Goal: Task Accomplishment & Management: Use online tool/utility

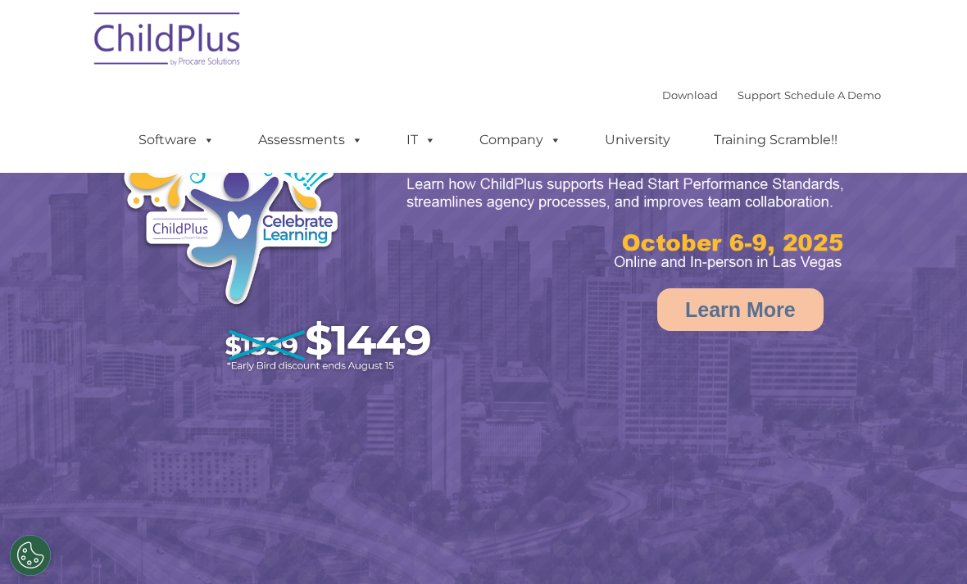
scroll to position [88, 0]
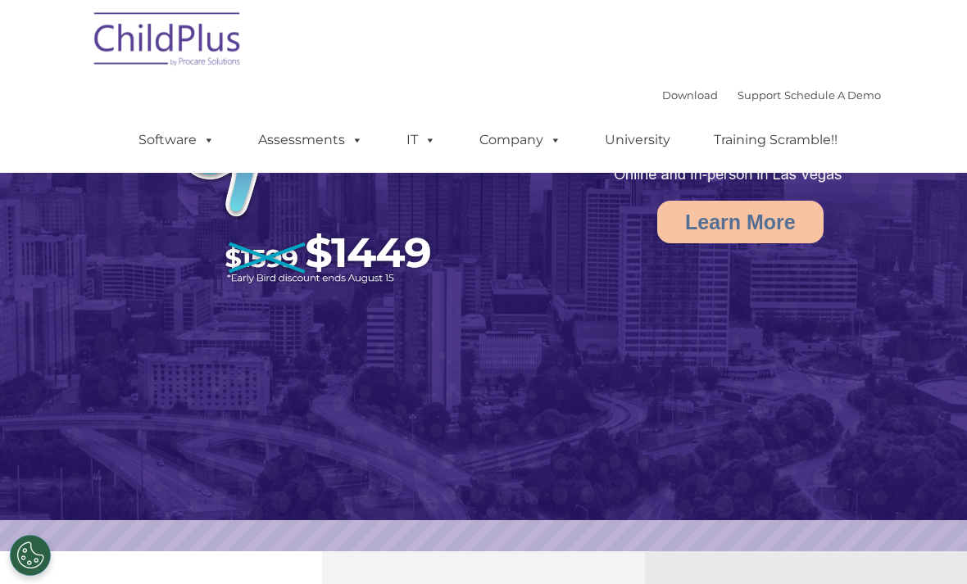
select select "MEDIUM"
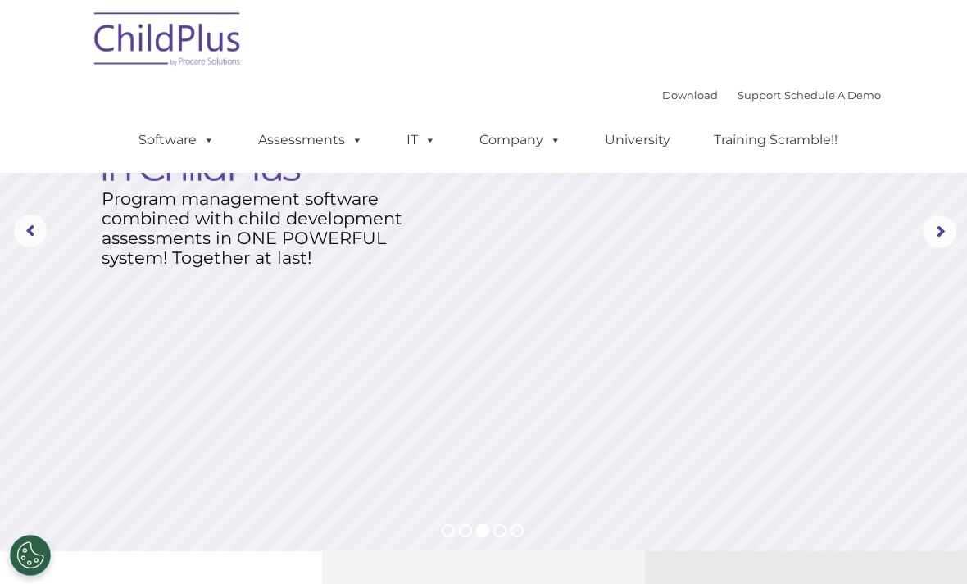
scroll to position [0, 0]
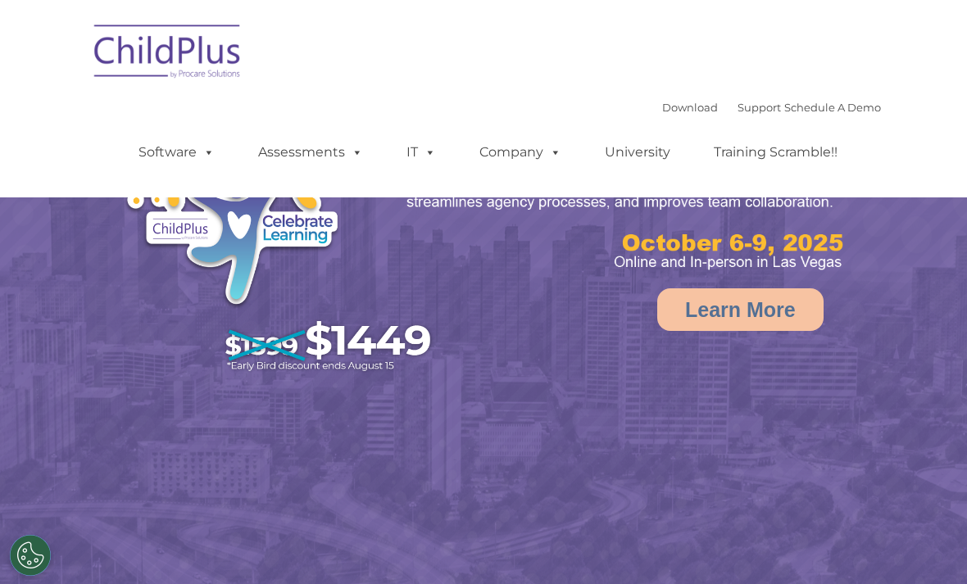
select select "MEDIUM"
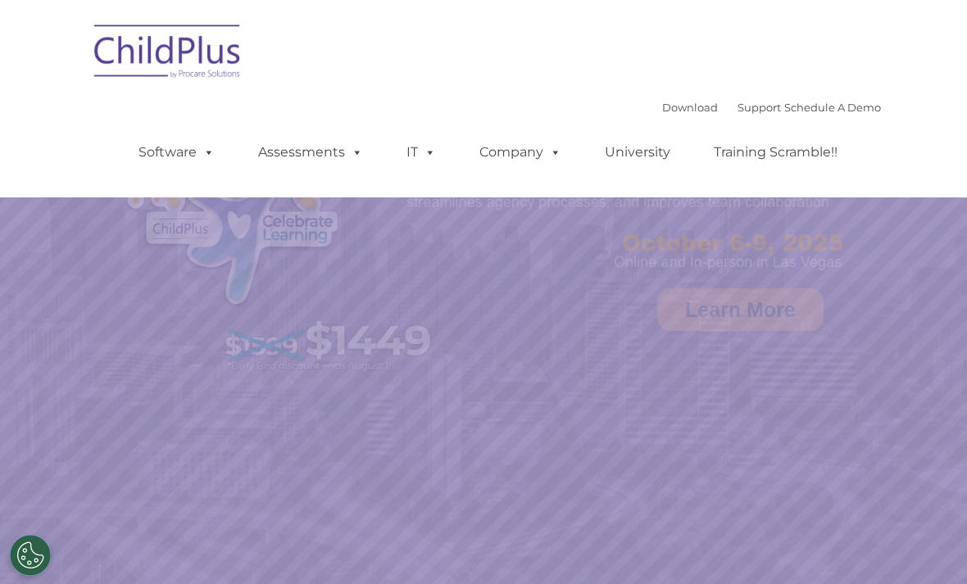
select select "MEDIUM"
